Goal: Task Accomplishment & Management: Manage account settings

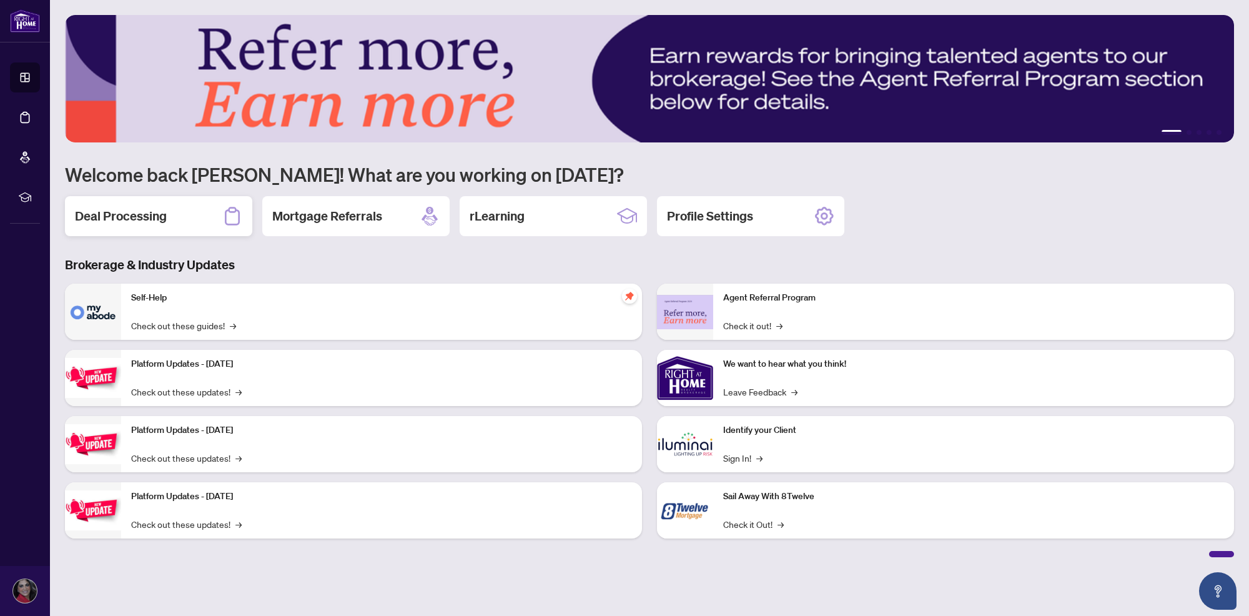
click at [147, 225] on div "Deal Processing" at bounding box center [158, 216] width 187 height 40
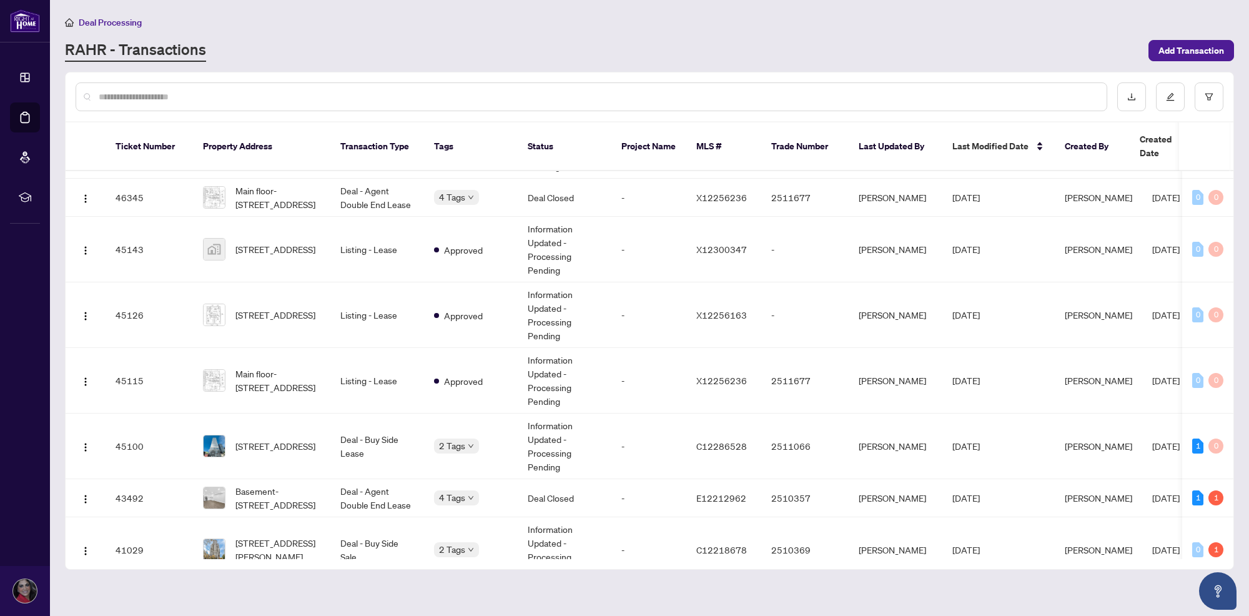
scroll to position [61, 0]
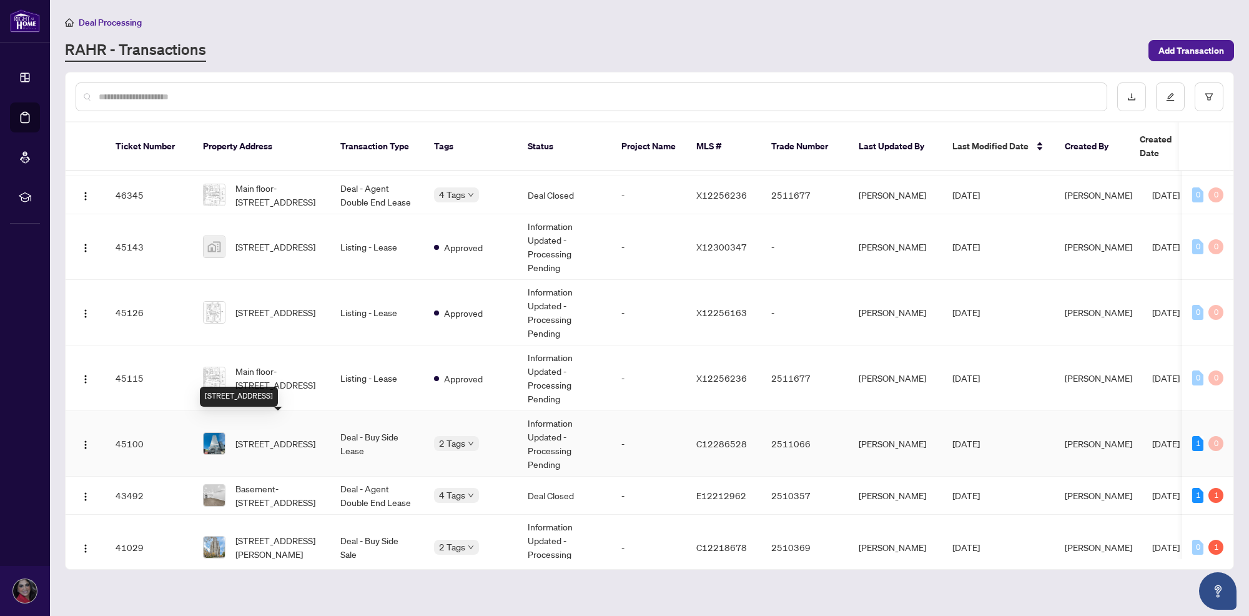
click at [295, 436] on span "[STREET_ADDRESS]" at bounding box center [275, 443] width 80 height 14
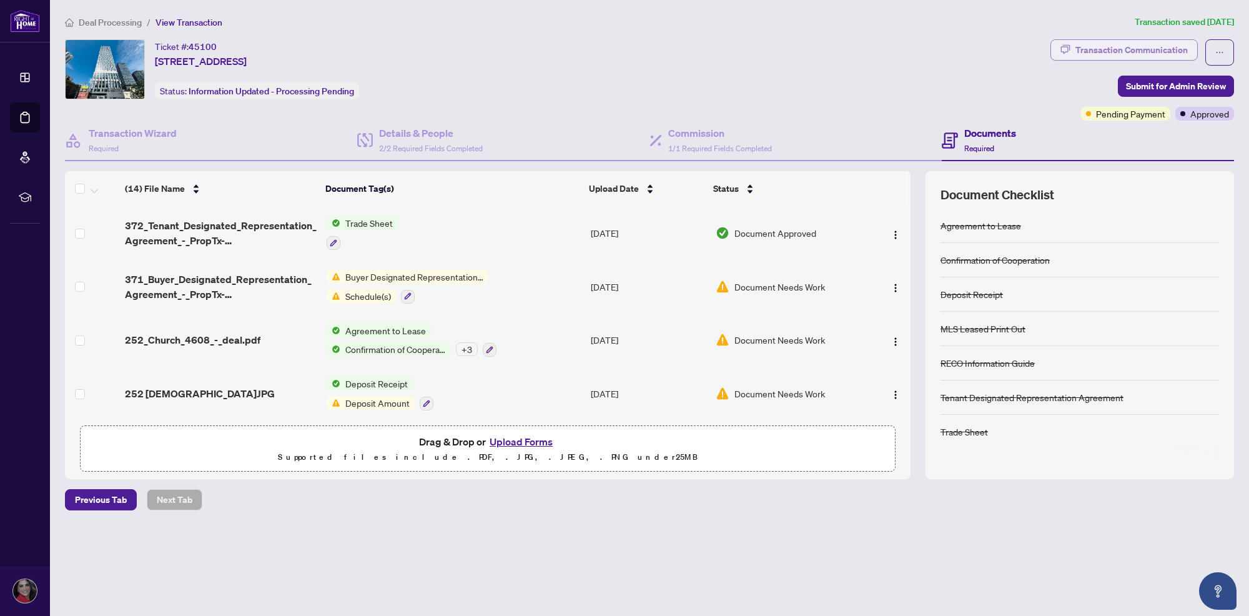
click at [1126, 42] on div "Transaction Communication" at bounding box center [1131, 50] width 112 height 20
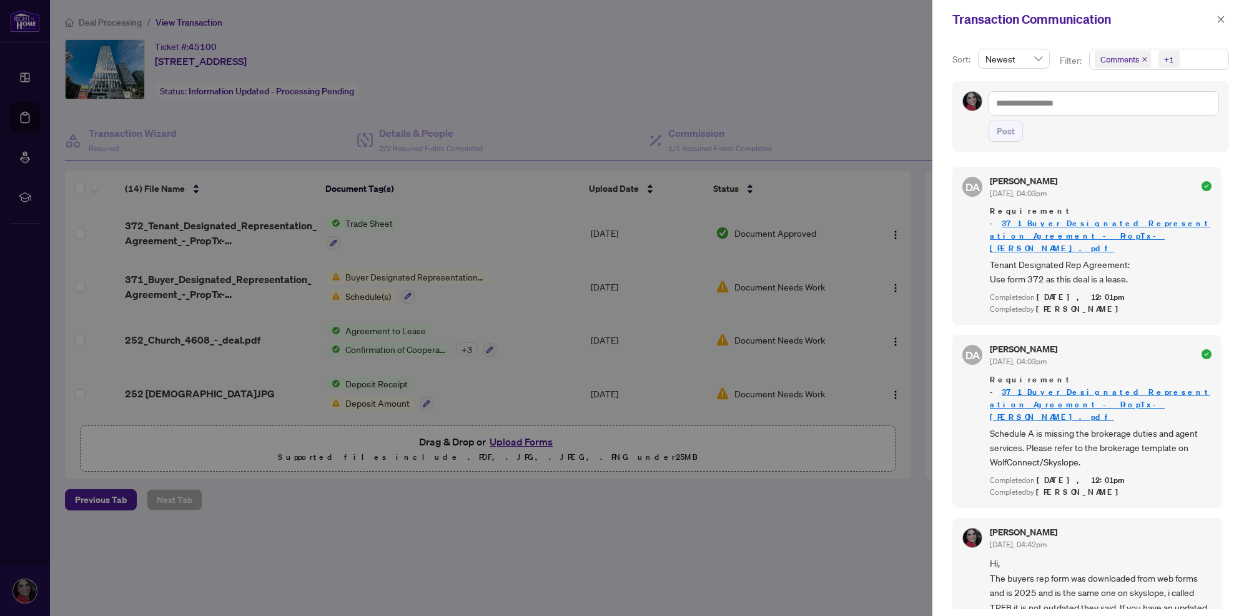
click at [1121, 66] on span "Comments" at bounding box center [1122, 59] width 56 height 17
click at [1099, 109] on span "Select Comments" at bounding box center [1101, 112] width 10 height 10
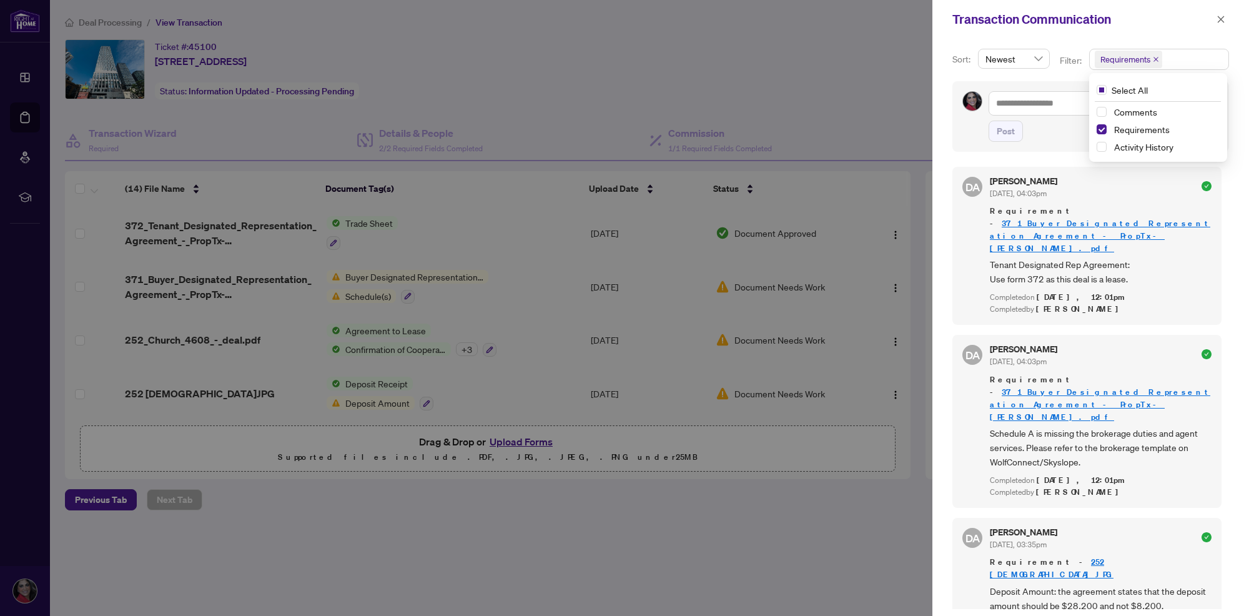
click at [1234, 175] on div "Sort: Newest Filter: Requirements Select All Comments Requirements Activity His…" at bounding box center [1090, 327] width 317 height 577
click at [1171, 140] on div "Post" at bounding box center [1103, 130] width 230 height 21
click at [1217, 21] on icon "close" at bounding box center [1220, 19] width 9 height 9
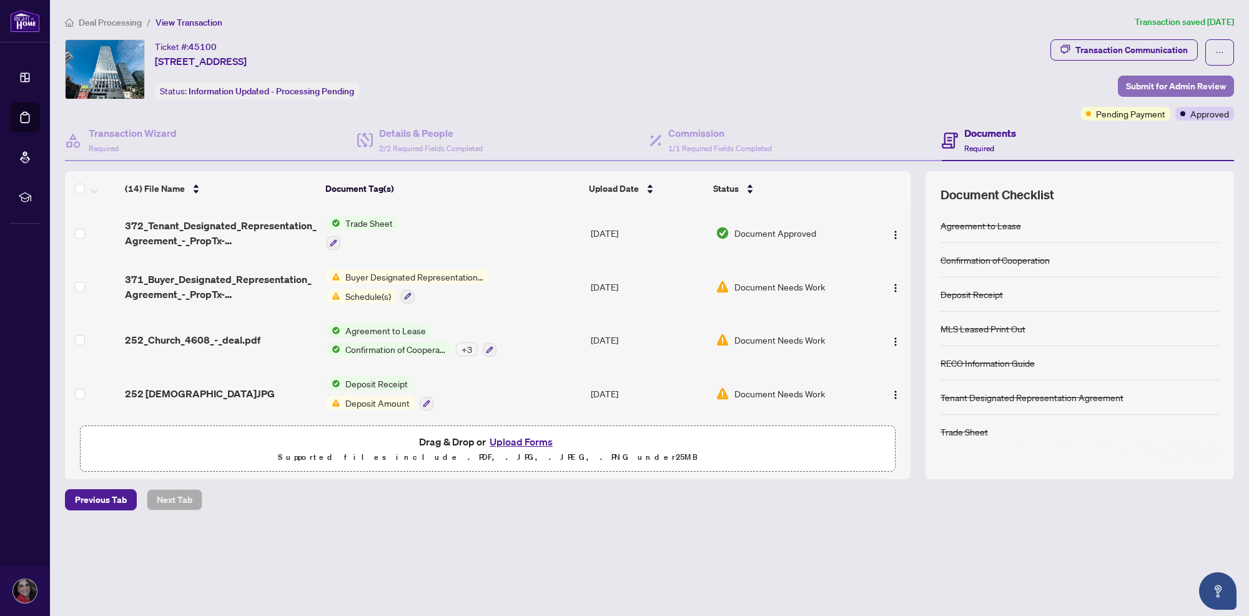
click at [1177, 89] on span "Submit for Admin Review" at bounding box center [1176, 86] width 100 height 20
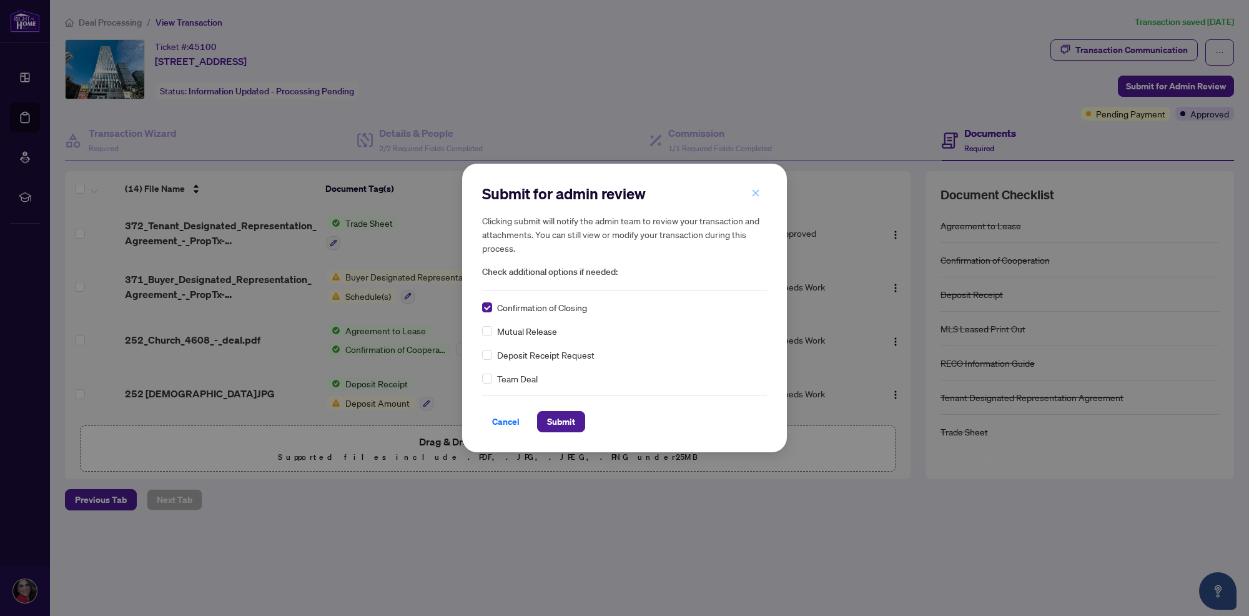
click at [753, 192] on icon "close" at bounding box center [755, 193] width 9 height 9
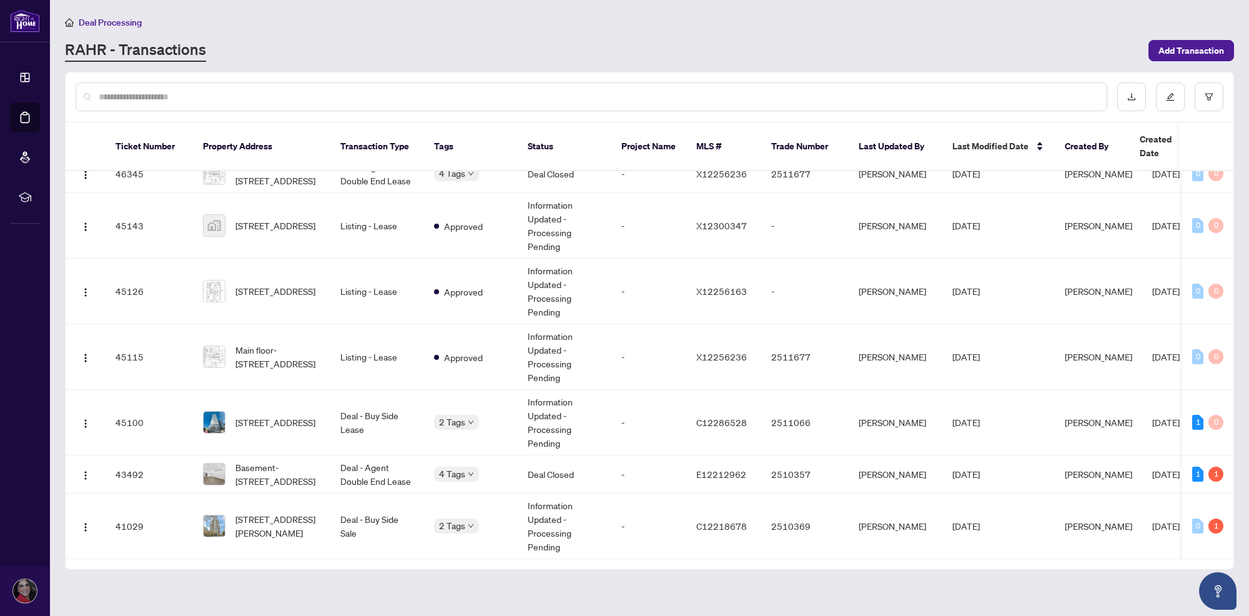
scroll to position [86, 0]
click at [298, 512] on span "[STREET_ADDRESS][PERSON_NAME]" at bounding box center [277, 525] width 85 height 27
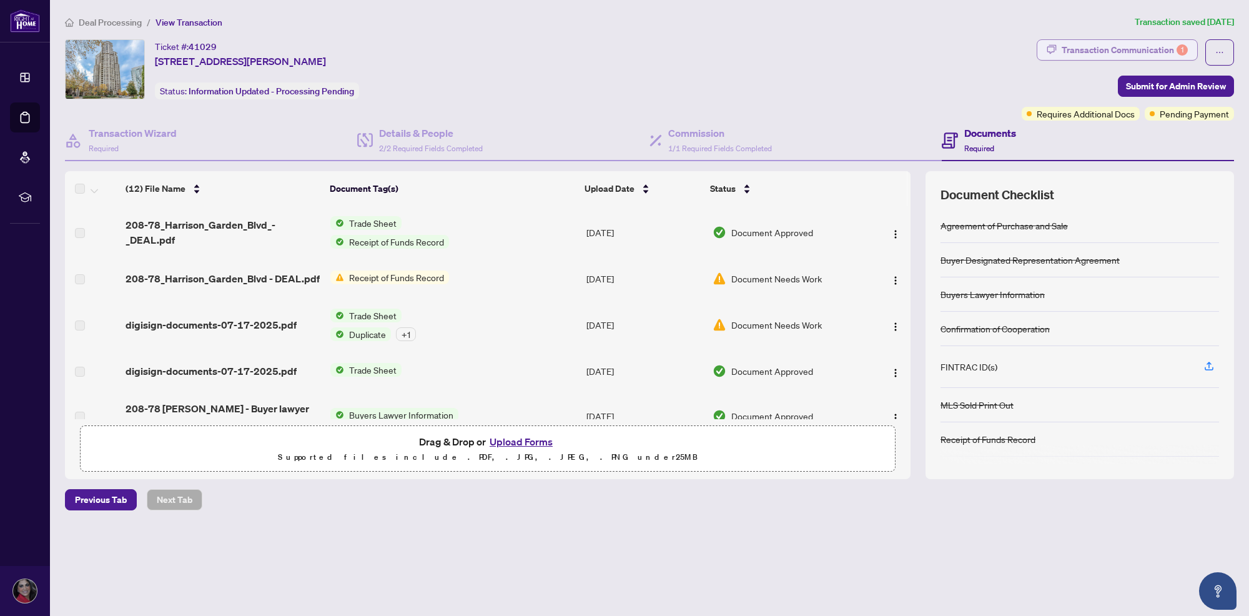
click at [1168, 53] on div "Transaction Communication 1" at bounding box center [1124, 50] width 126 height 20
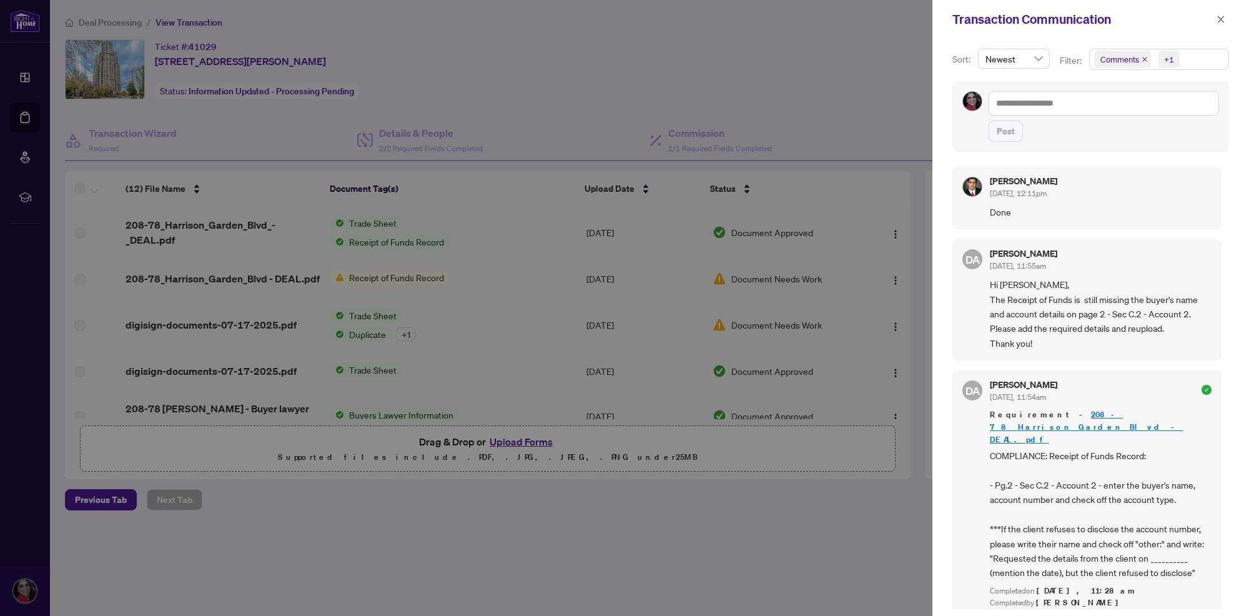
click at [1174, 66] on span "+1" at bounding box center [1168, 59] width 21 height 17
click at [847, 532] on div at bounding box center [624, 308] width 1249 height 616
click at [1219, 20] on icon "close" at bounding box center [1220, 19] width 7 height 7
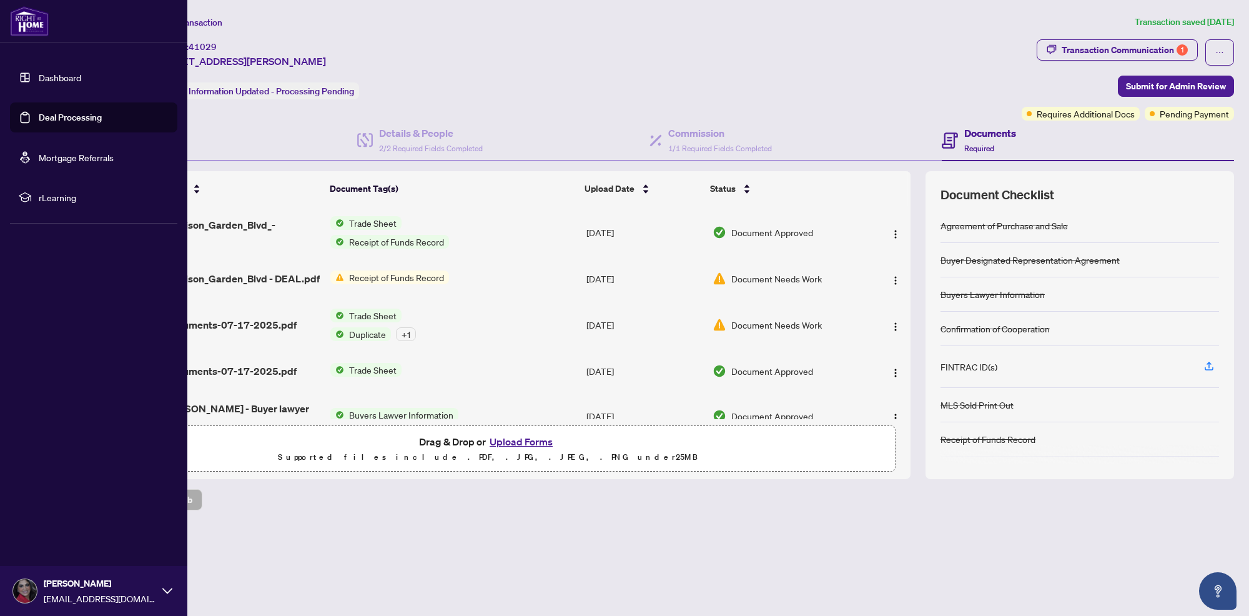
click at [70, 80] on link "Dashboard" at bounding box center [60, 77] width 42 height 11
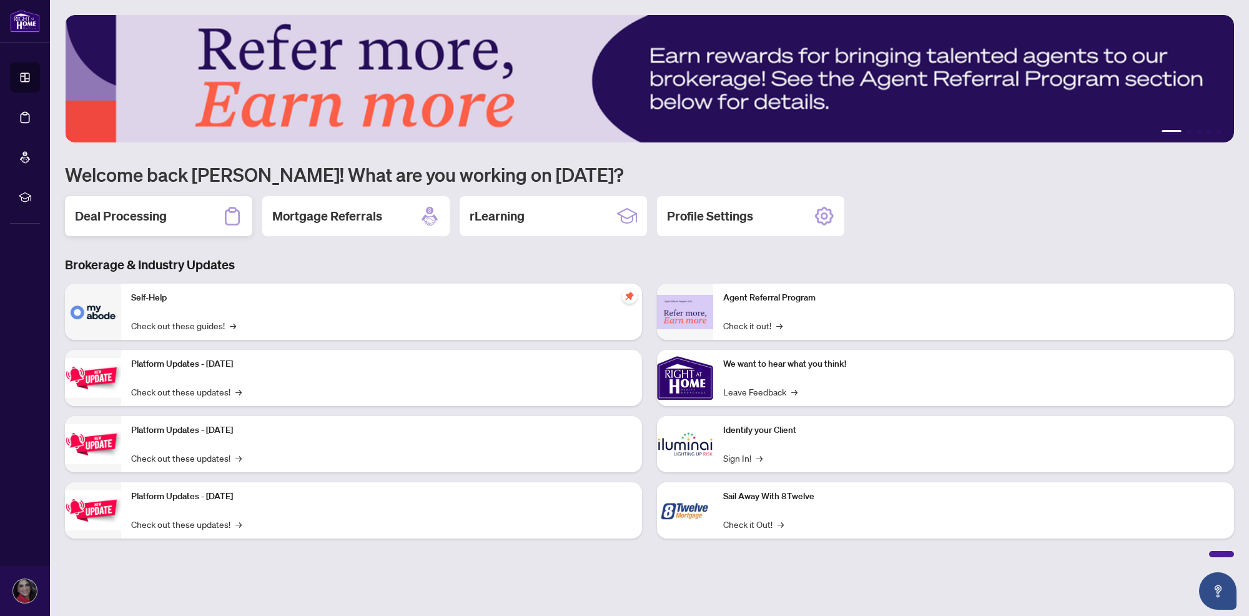
click at [175, 207] on div "Deal Processing" at bounding box center [158, 216] width 187 height 40
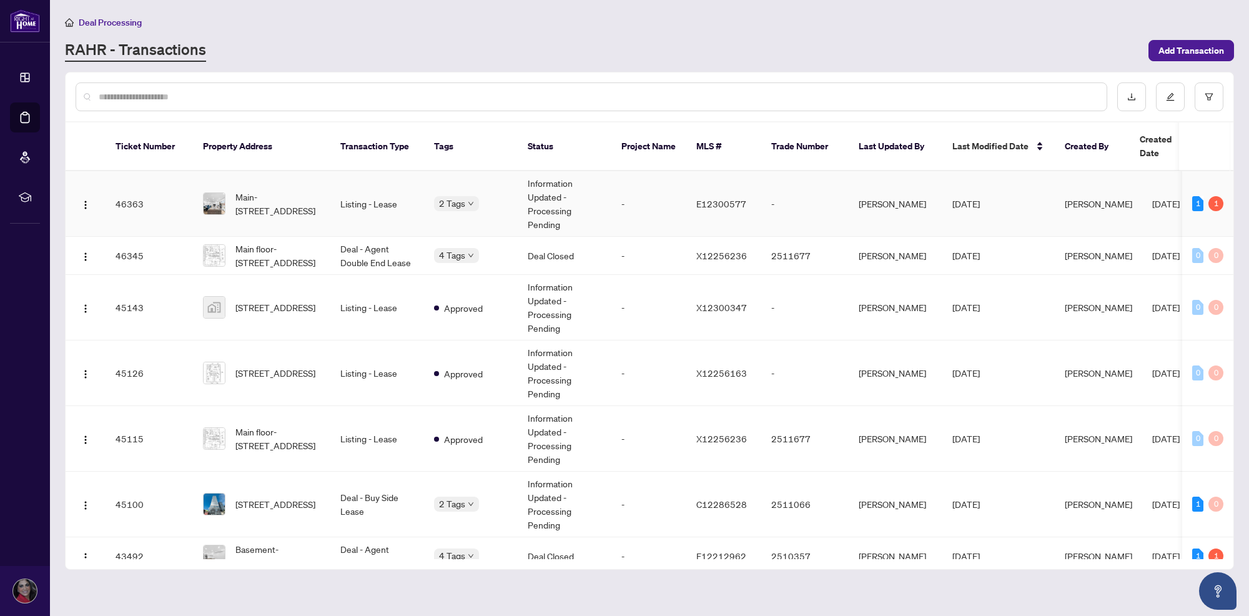
click at [1065, 198] on span "[PERSON_NAME]" at bounding box center [1097, 203] width 67 height 11
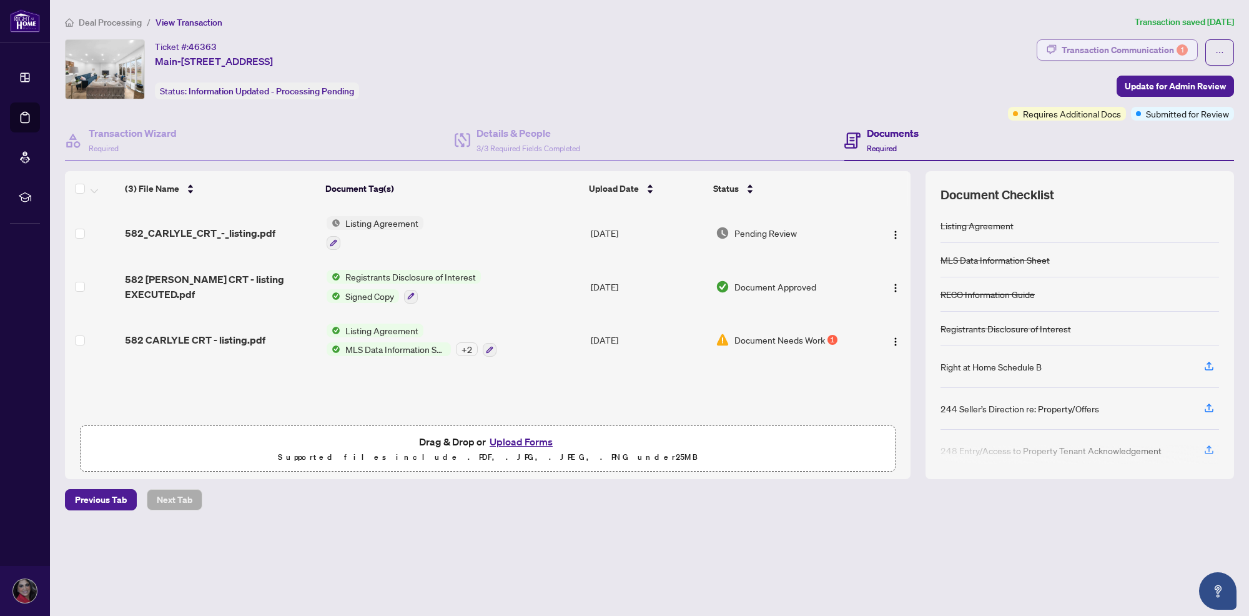
click at [1107, 51] on div "Transaction Communication 1" at bounding box center [1124, 50] width 126 height 20
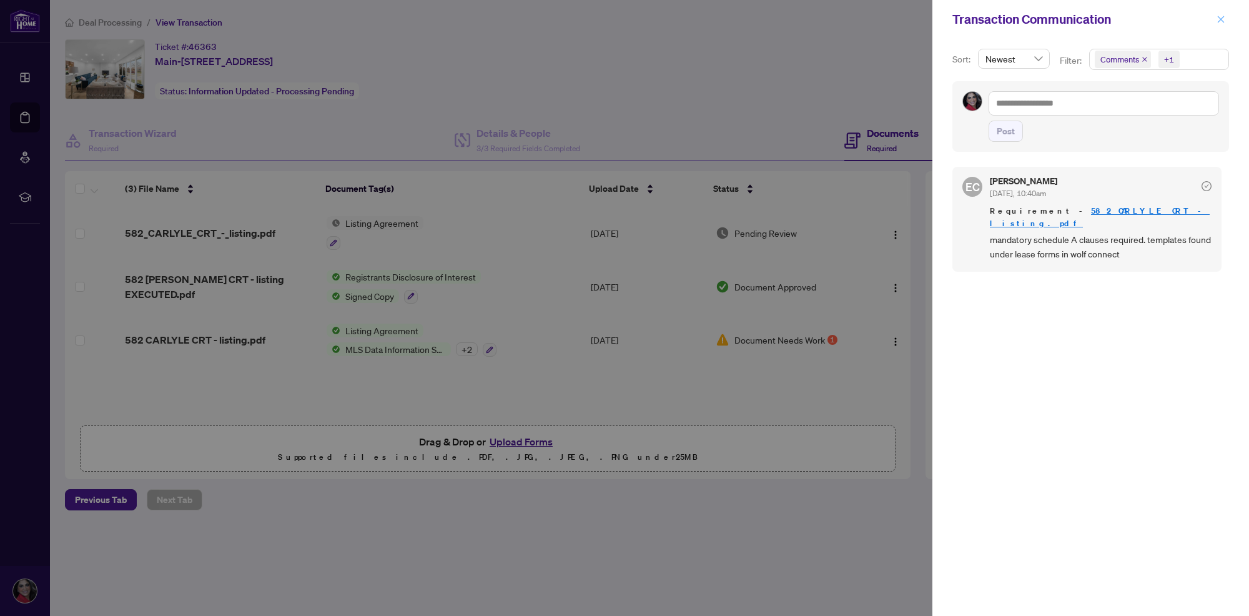
click at [1224, 21] on icon "close" at bounding box center [1220, 19] width 9 height 9
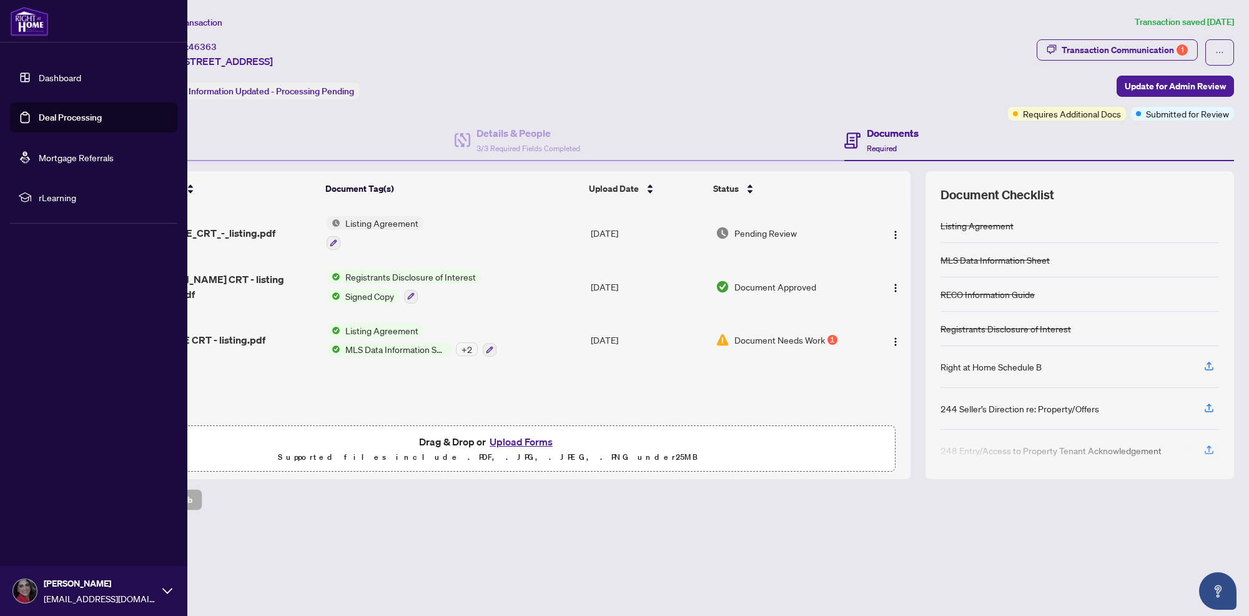
click at [39, 73] on link "Dashboard" at bounding box center [60, 77] width 42 height 11
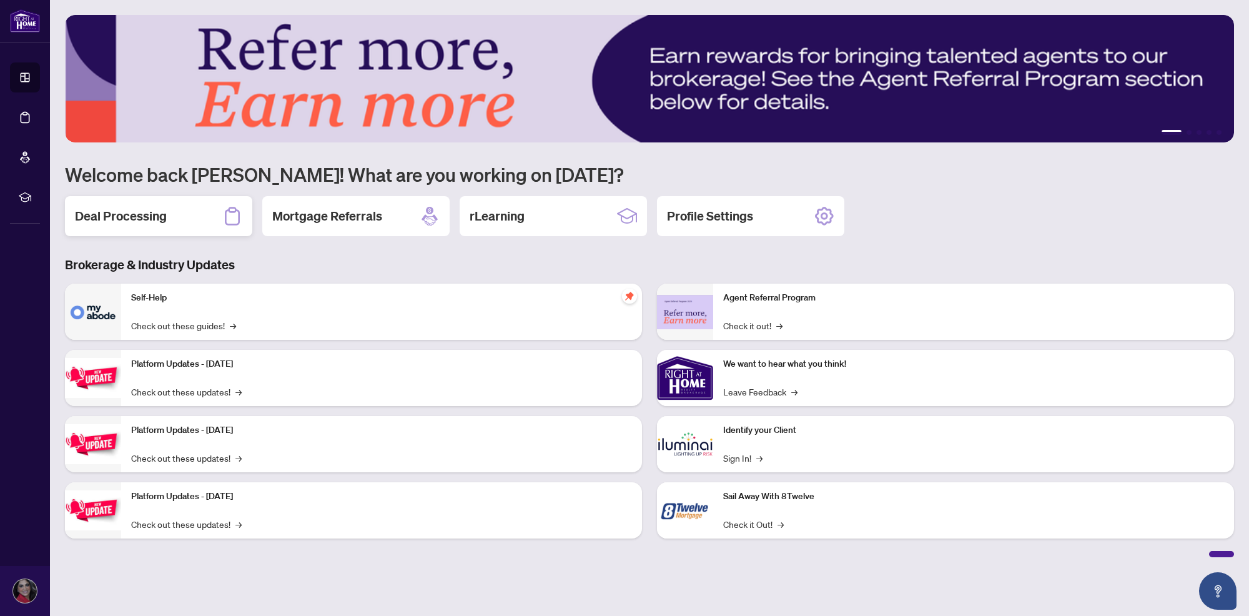
click at [182, 215] on div "Deal Processing" at bounding box center [158, 216] width 187 height 40
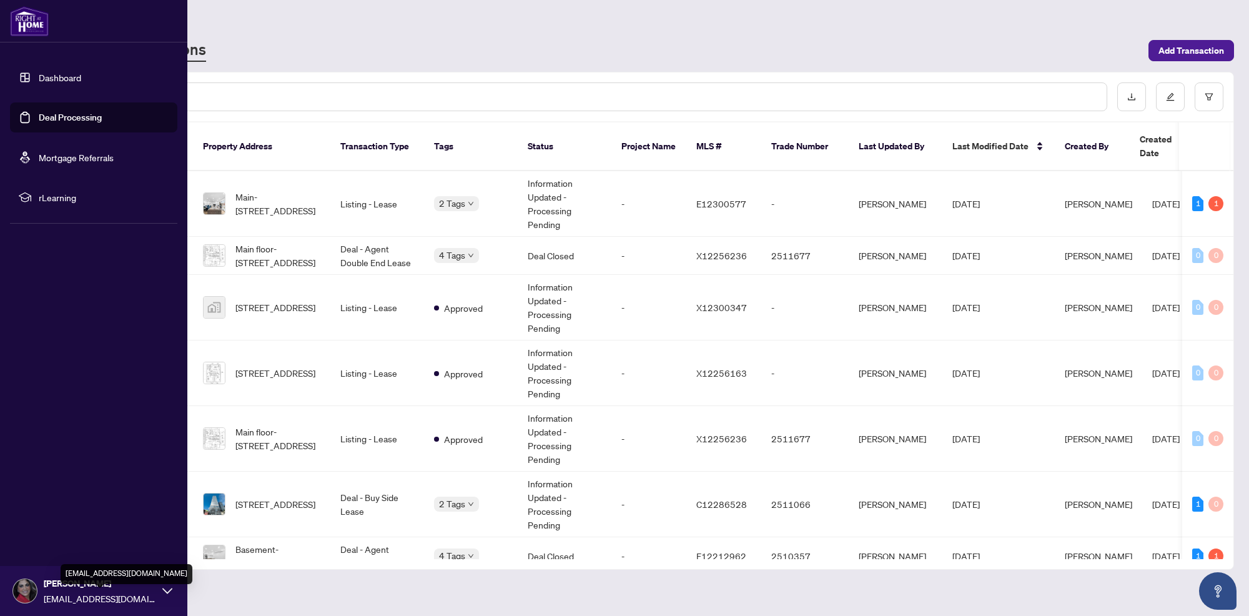
click at [54, 601] on span "[EMAIL_ADDRESS][DOMAIN_NAME]" at bounding box center [100, 598] width 112 height 14
click at [92, 513] on button "Logout" at bounding box center [93, 516] width 167 height 21
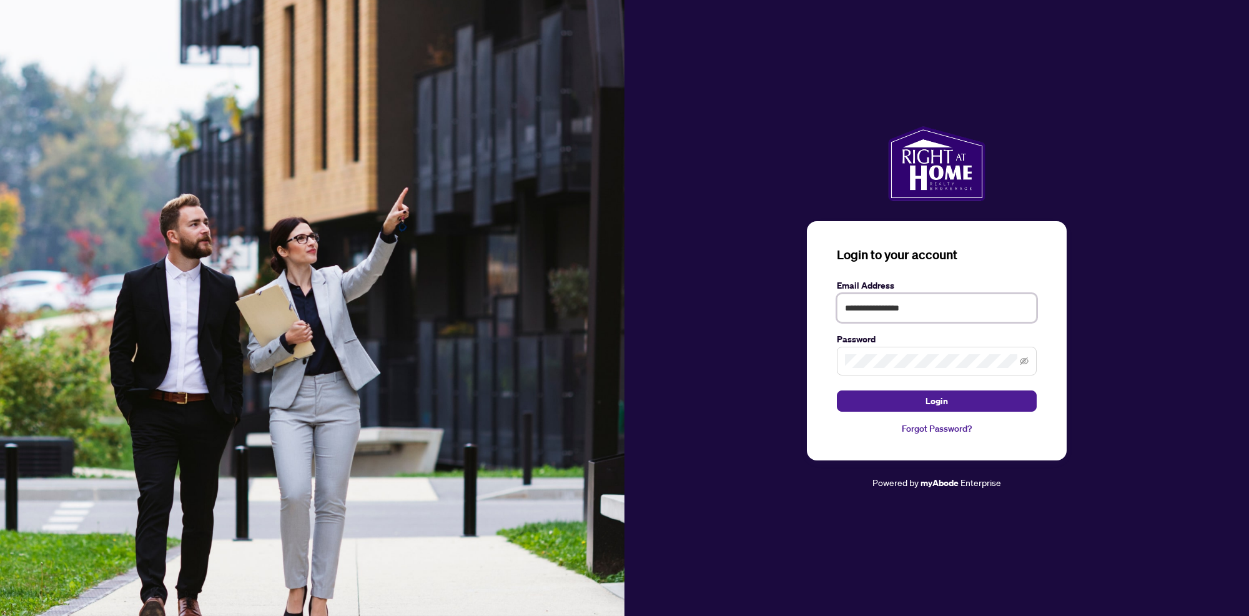
click at [978, 303] on input "**********" at bounding box center [937, 307] width 200 height 29
type input "**********"
click at [971, 395] on button "Login" at bounding box center [937, 400] width 200 height 21
